Goal: Task Accomplishment & Management: Complete application form

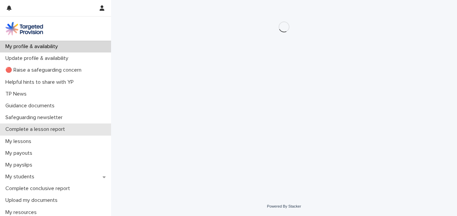
click at [39, 131] on p "Complete a lesson report" at bounding box center [37, 129] width 68 height 6
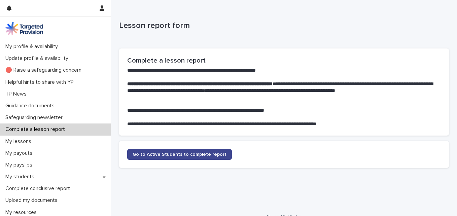
click at [209, 156] on span "Go to Active Students to complete report" at bounding box center [180, 154] width 94 height 5
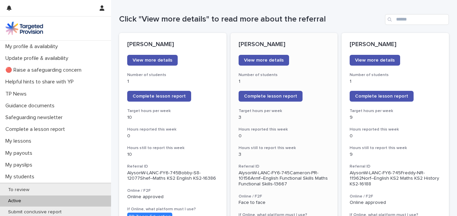
scroll to position [101, 0]
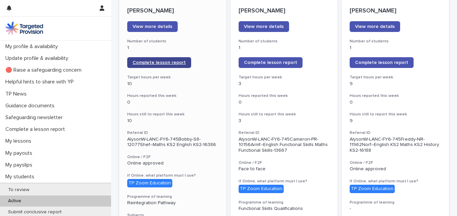
click at [150, 63] on span "Complete lesson report" at bounding box center [159, 62] width 53 height 5
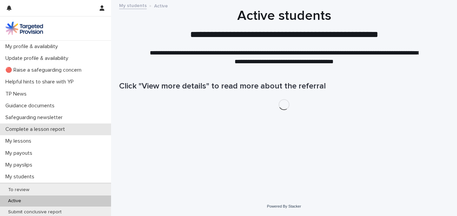
click at [72, 130] on div "Complete a lesson report" at bounding box center [55, 129] width 111 height 12
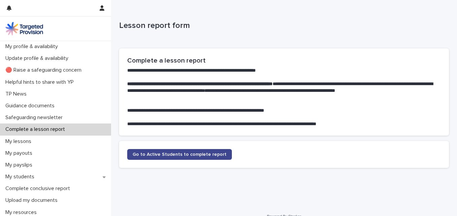
click at [202, 153] on span "Go to Active Students to complete report" at bounding box center [180, 154] width 94 height 5
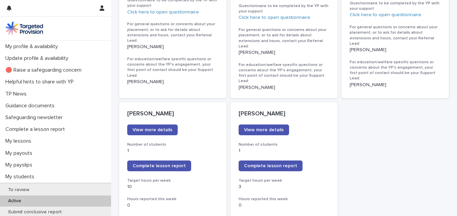
scroll to position [505, 0]
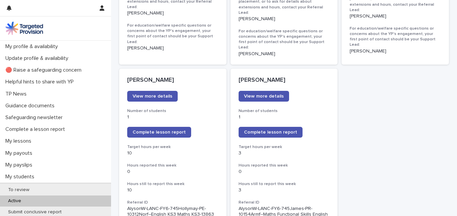
click at [155, 127] on link "Complete lesson report" at bounding box center [159, 132] width 64 height 11
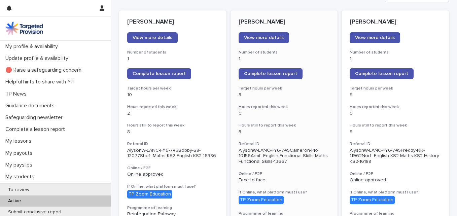
scroll to position [67, 0]
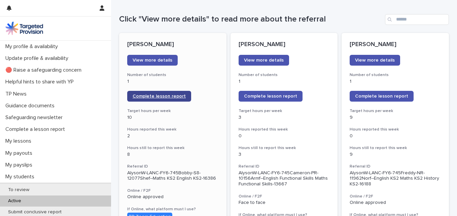
click at [164, 98] on span "Complete lesson report" at bounding box center [159, 96] width 53 height 5
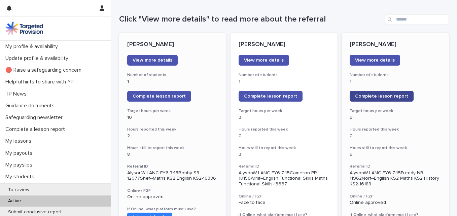
click at [364, 95] on span "Complete lesson report" at bounding box center [381, 96] width 53 height 5
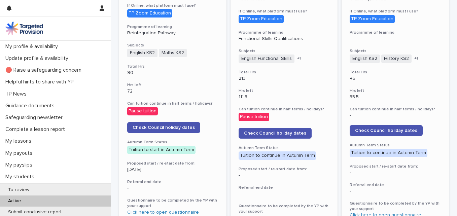
scroll to position [269, 0]
